Goal: Check status

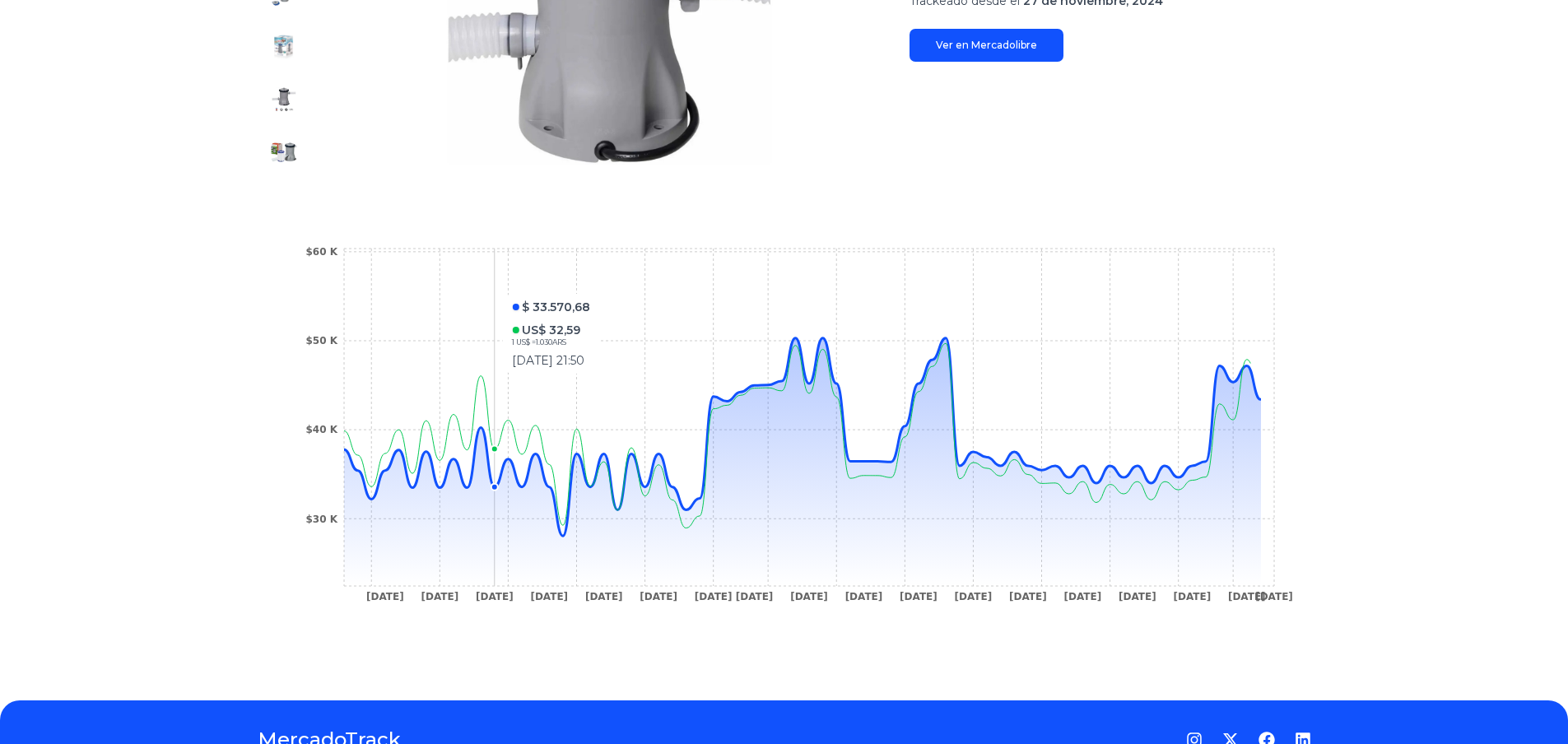
scroll to position [466, 0]
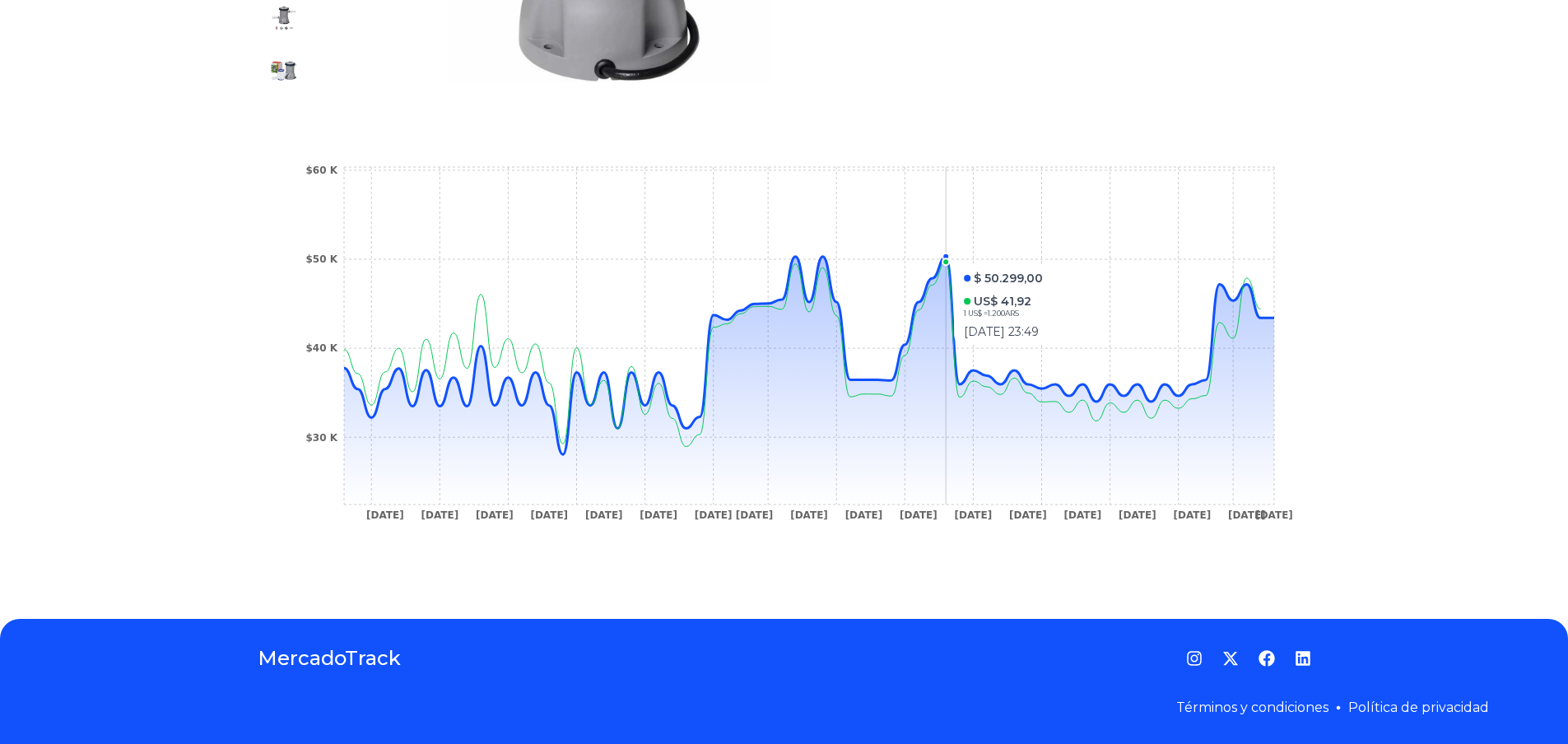
click at [949, 256] on circle at bounding box center [945, 257] width 7 height 7
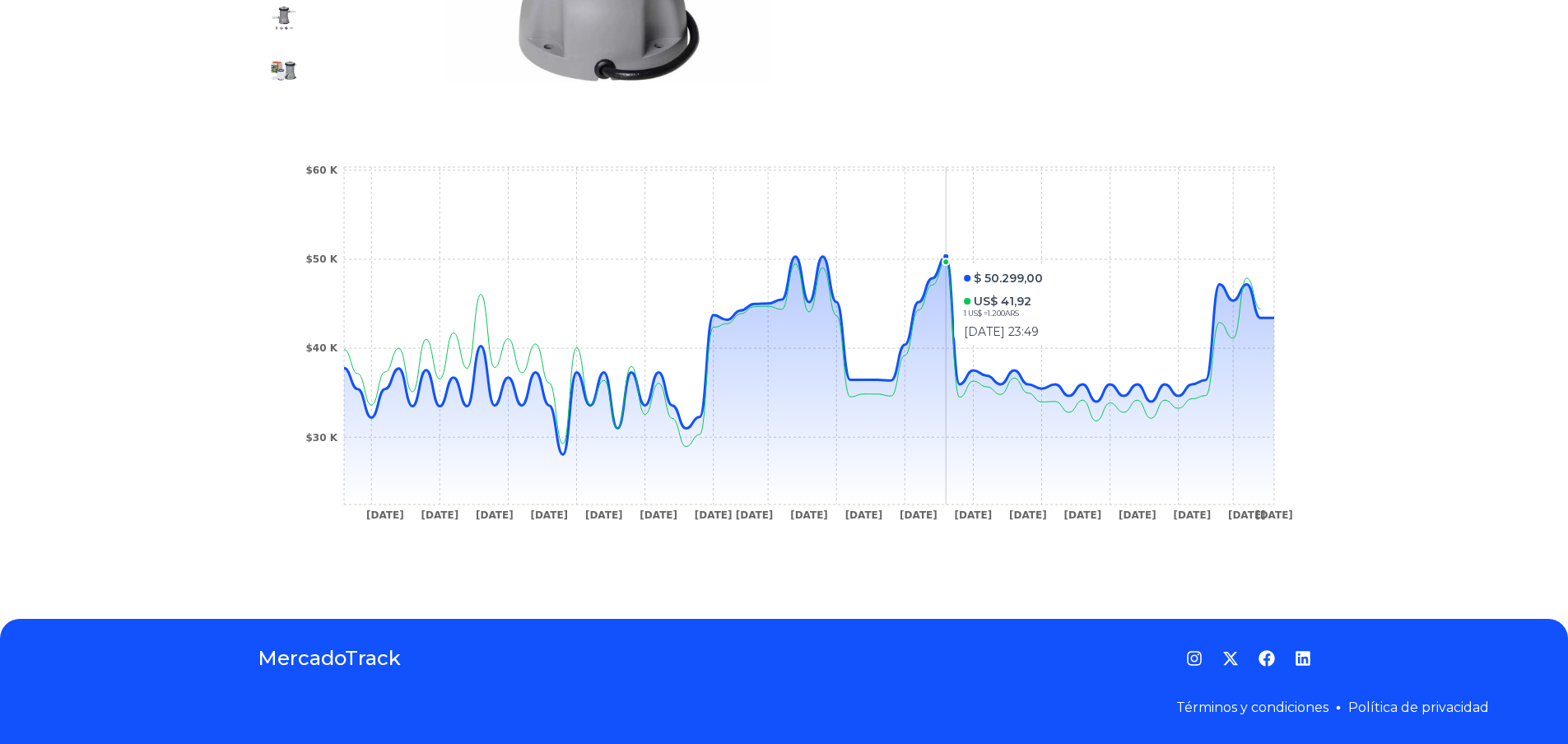
click at [949, 256] on circle at bounding box center [945, 257] width 7 height 7
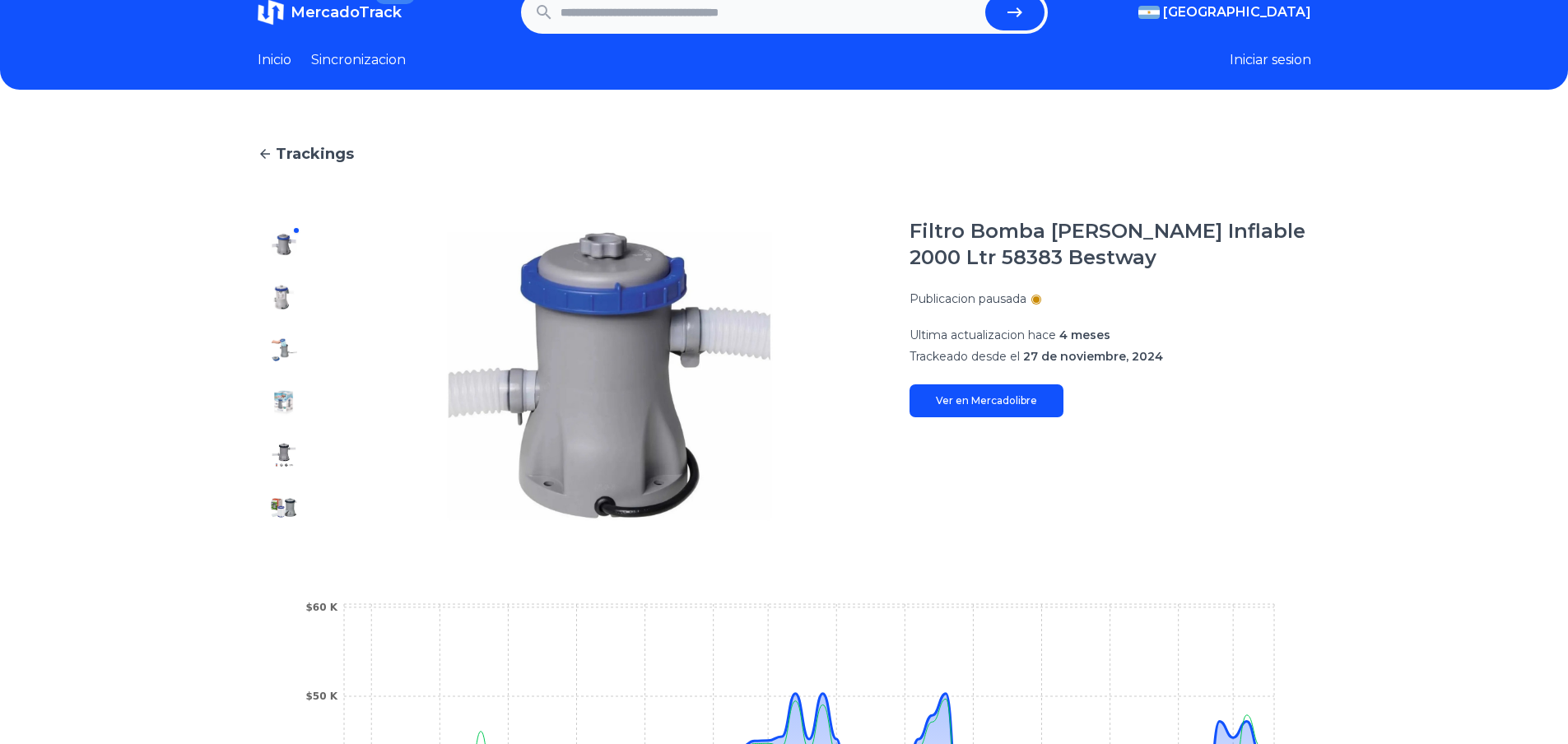
scroll to position [0, 0]
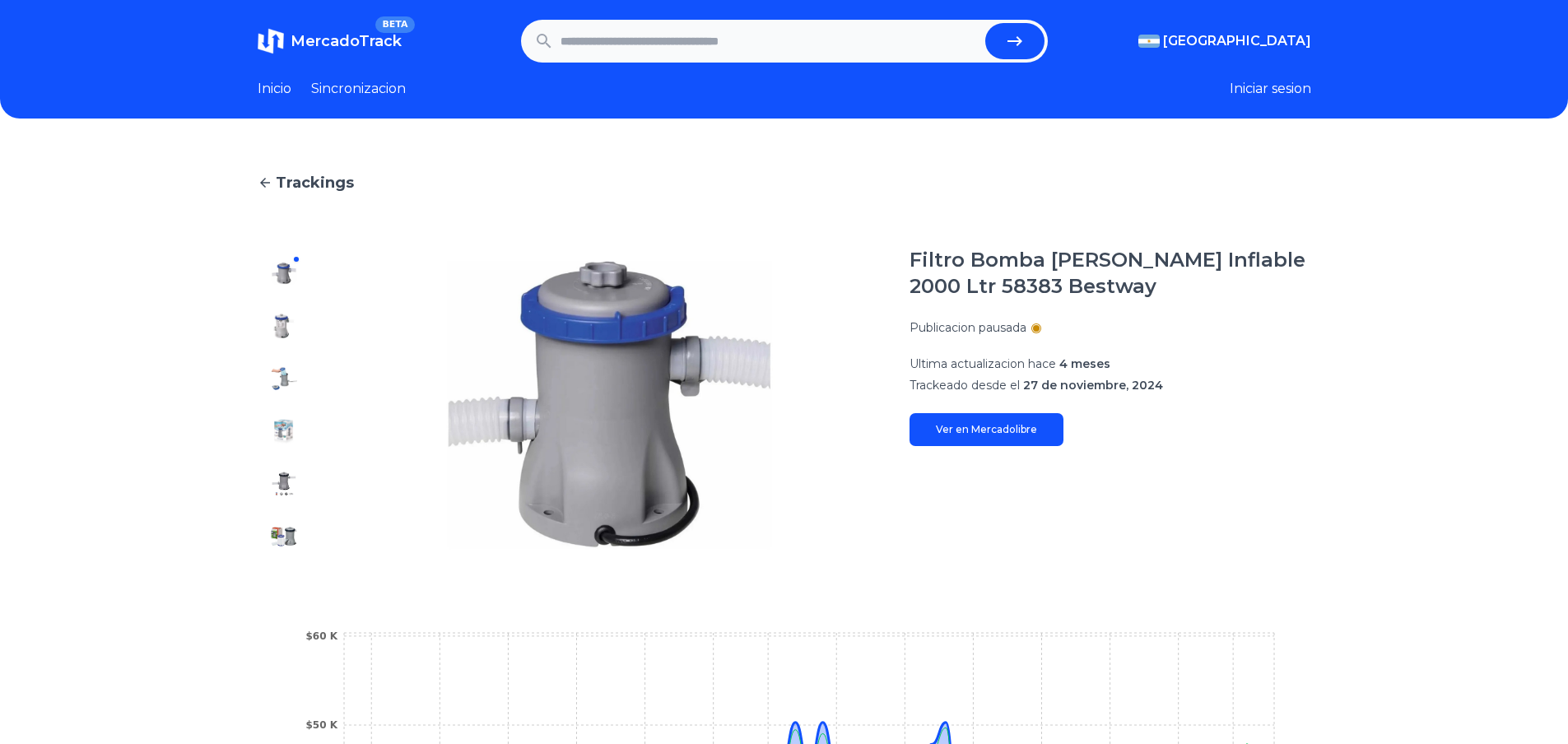
click at [1330, 372] on div "Trackings Filtro Bomba Pileta Lona Inflable 2000 Ltr 58383 Bestway Publicacion …" at bounding box center [784, 601] width 1568 height 913
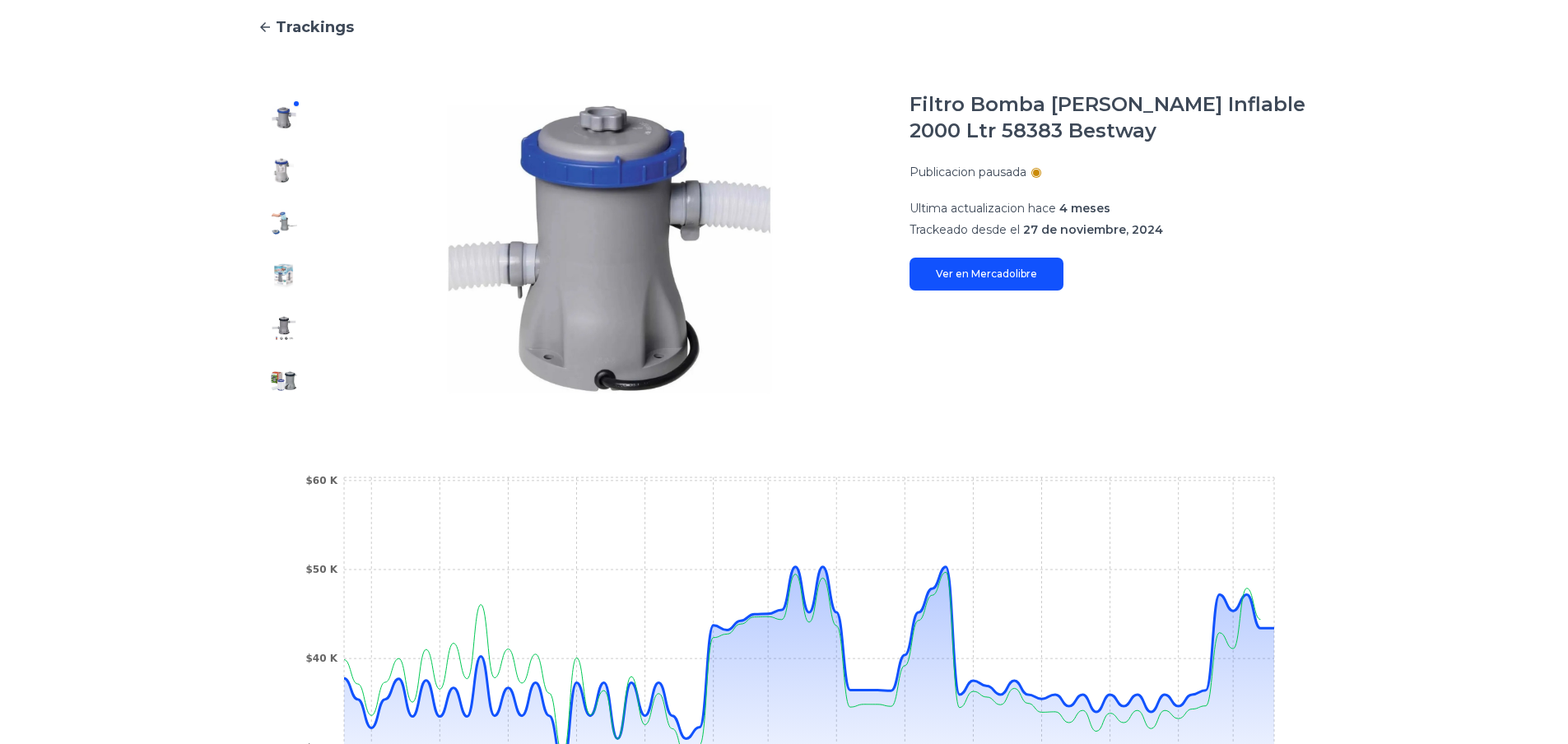
scroll to position [192, 0]
